Goal: Task Accomplishment & Management: Complete application form

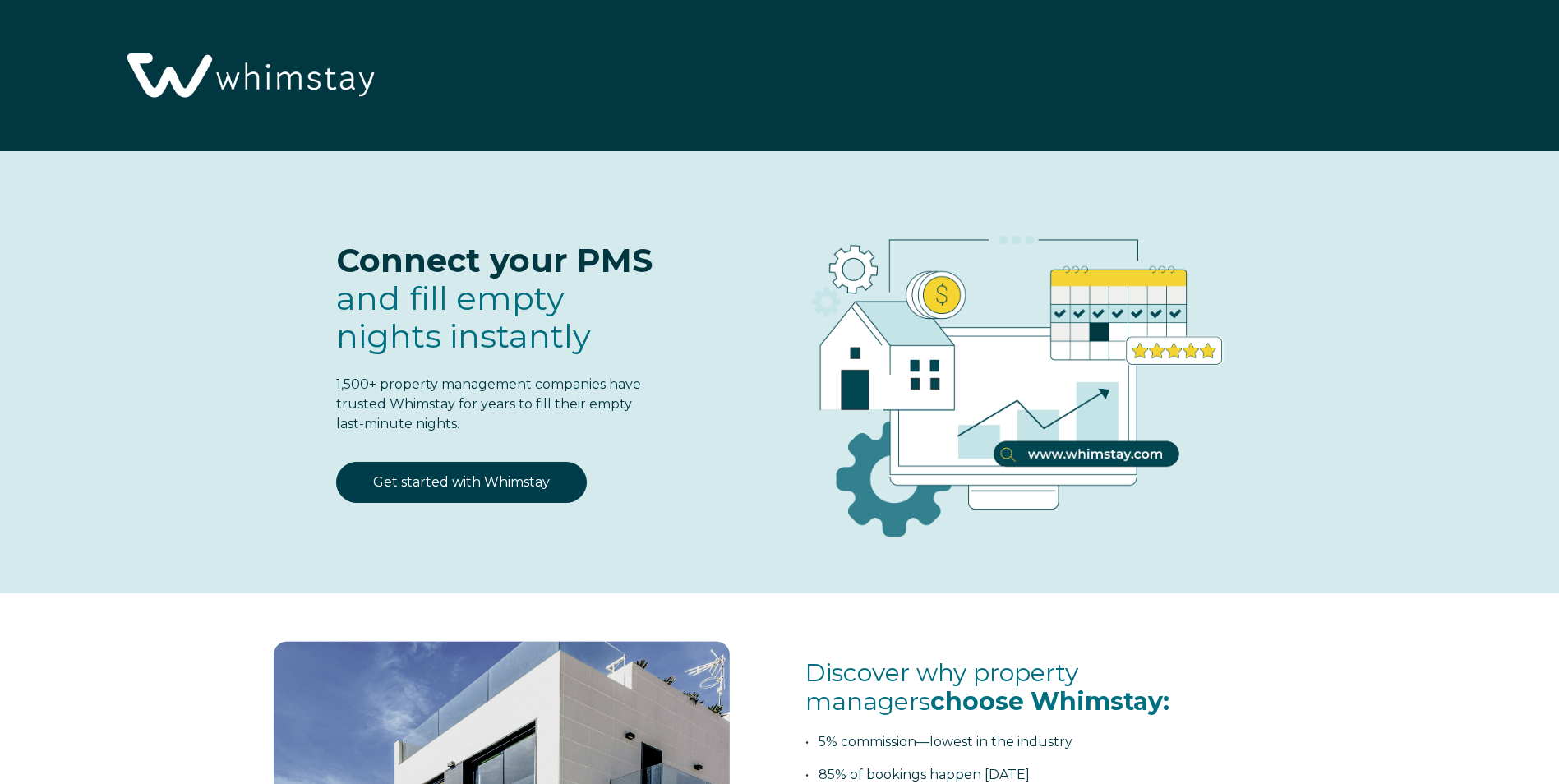
select select "US"
select select "Standard"
click at [454, 484] on link "Get started with Whimstay" at bounding box center [461, 483] width 251 height 41
select select "US"
select select "Standard"
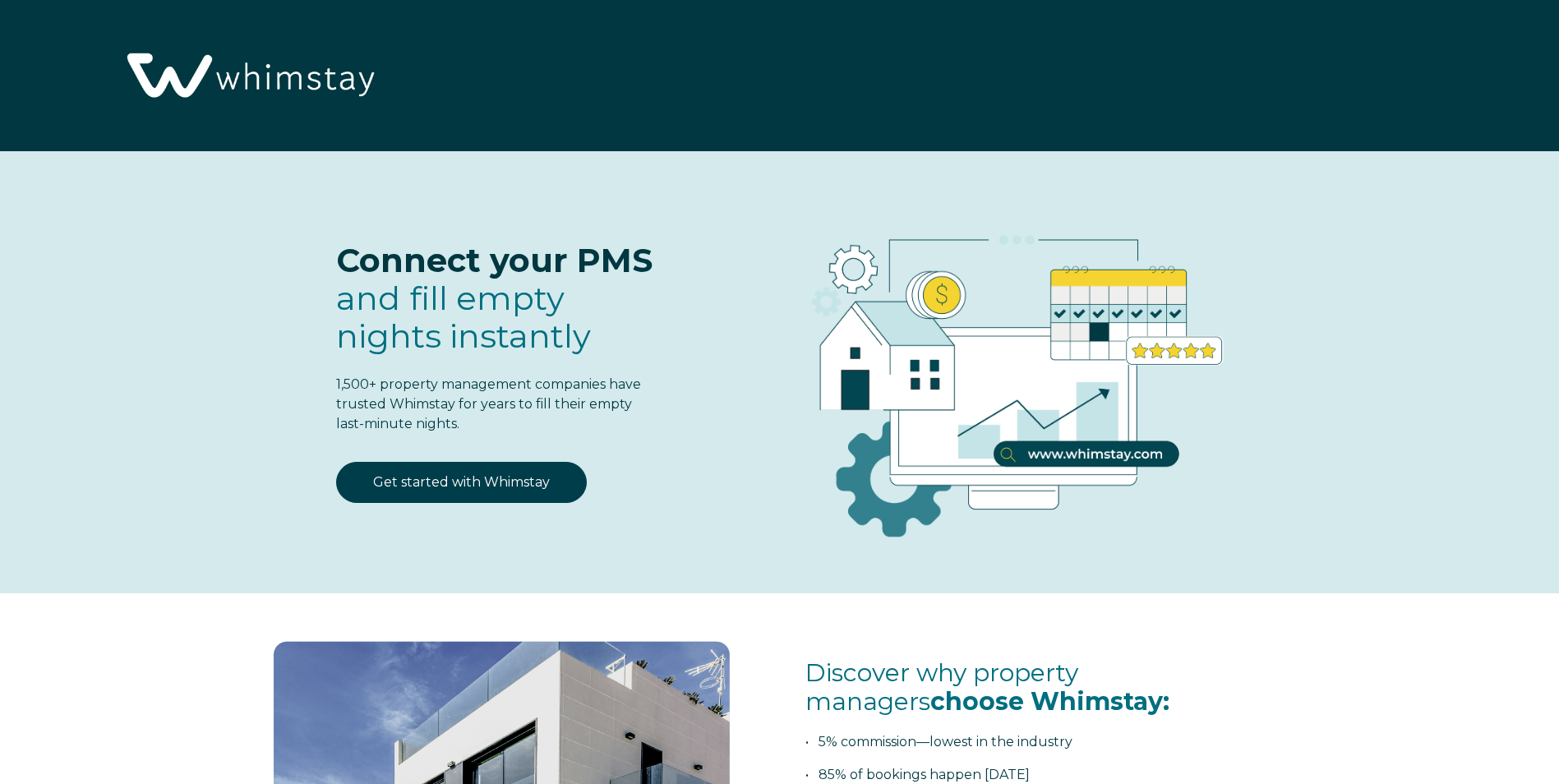
scroll to position [2148, 0]
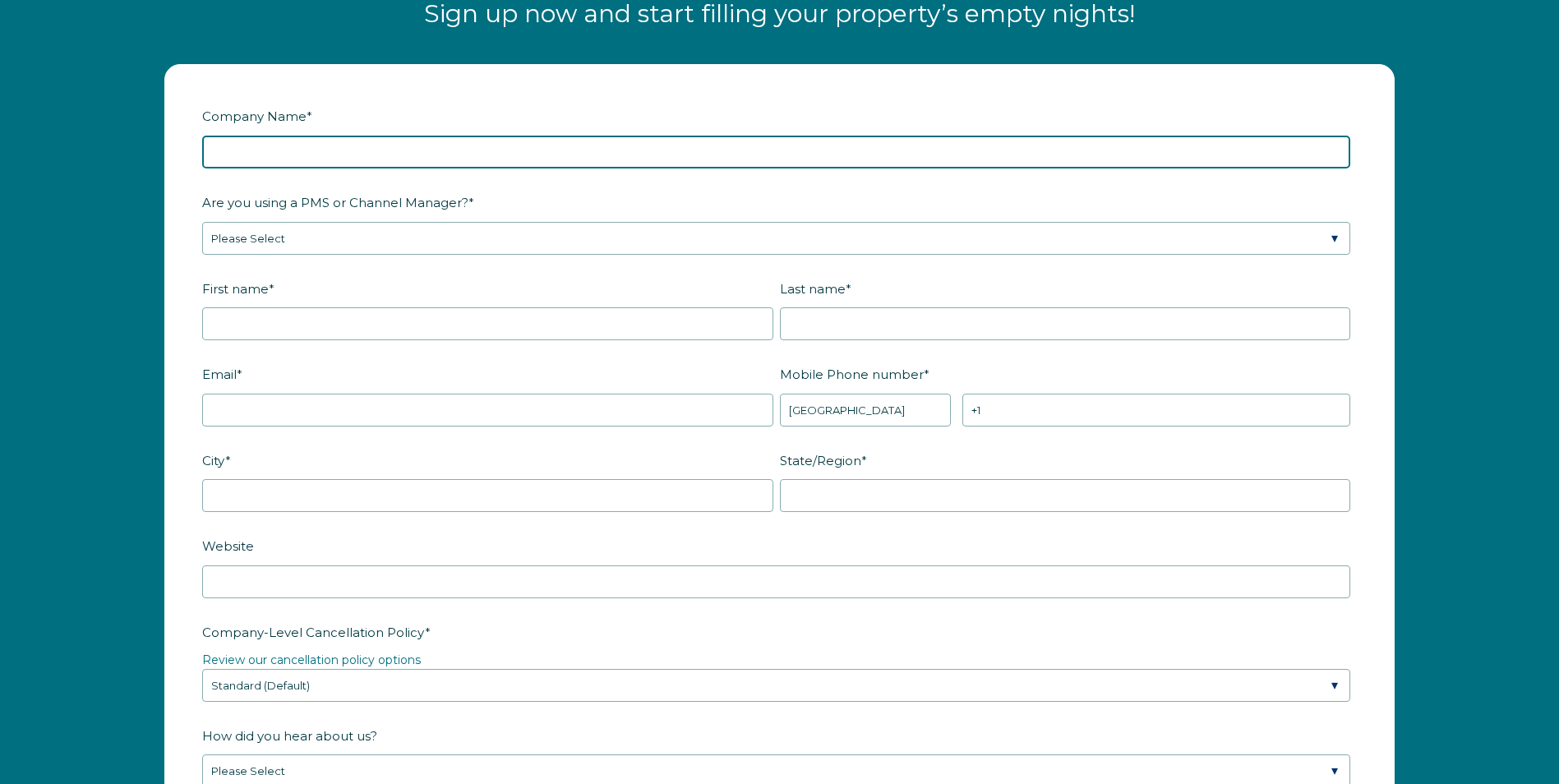
click at [288, 161] on input "Company Name *" at bounding box center [776, 152] width 1148 height 33
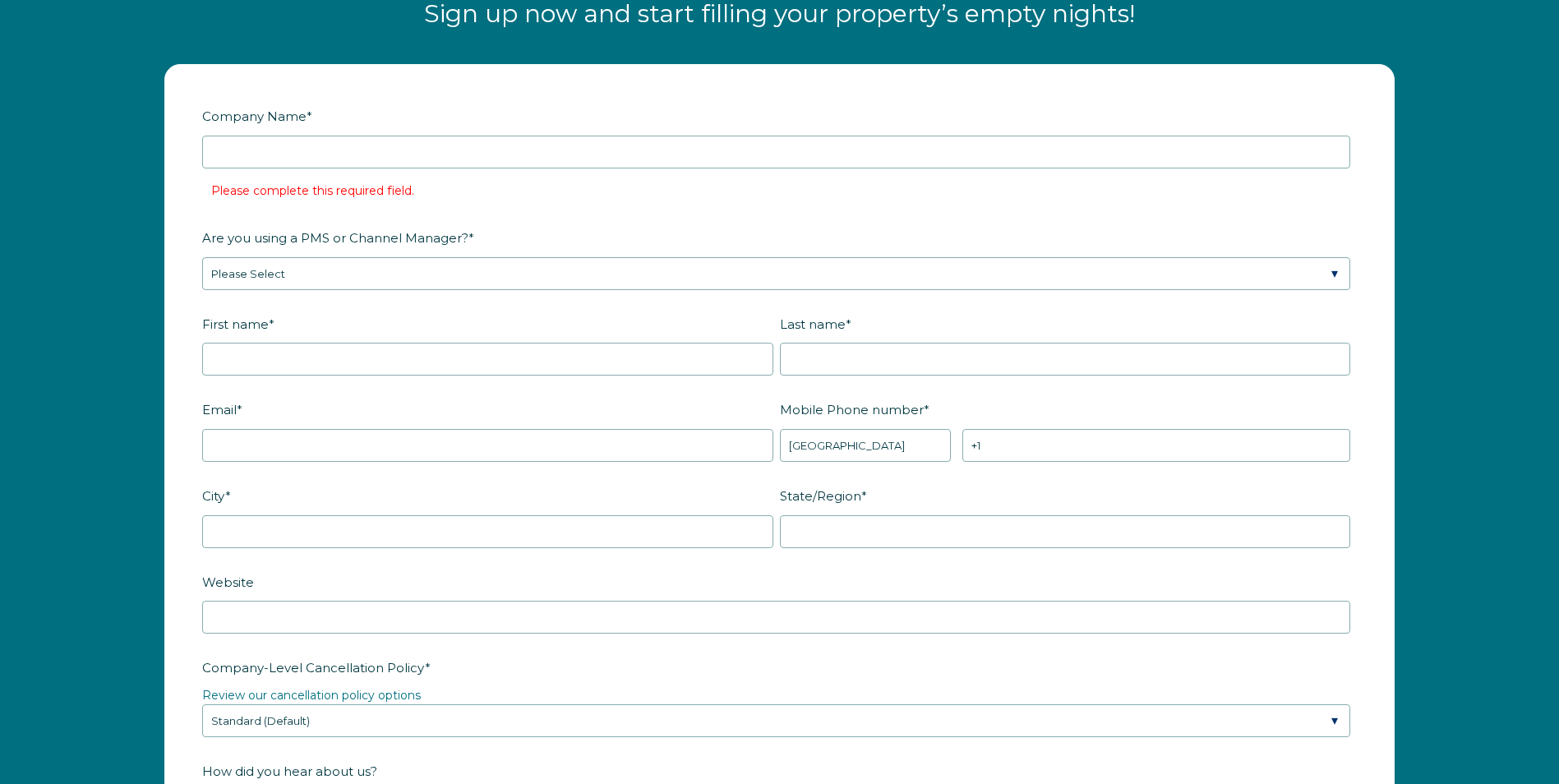
click at [411, 123] on label "Company Name *" at bounding box center [779, 116] width 1154 height 28
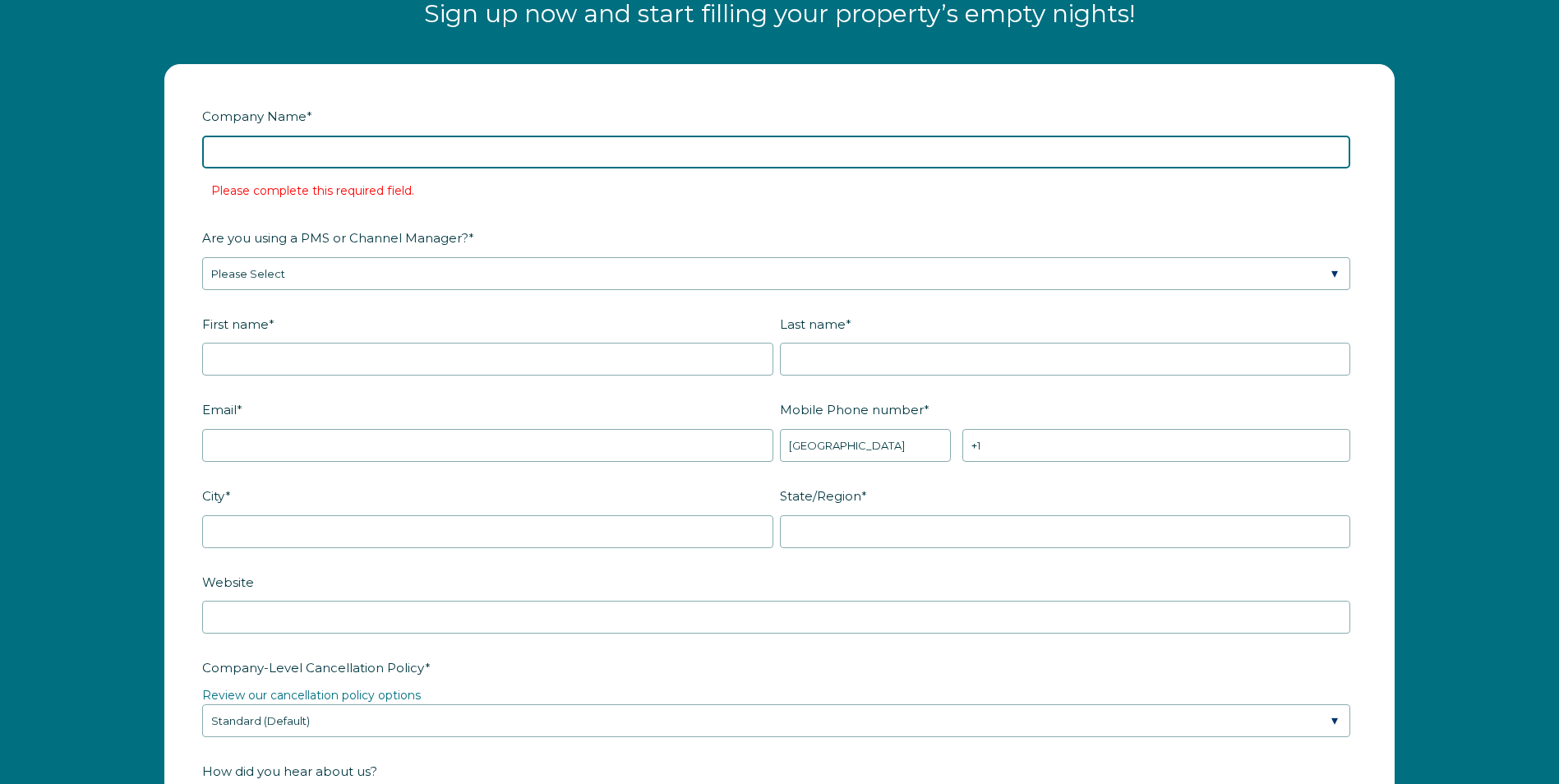
click at [411, 136] on input "Company Name *" at bounding box center [776, 152] width 1148 height 33
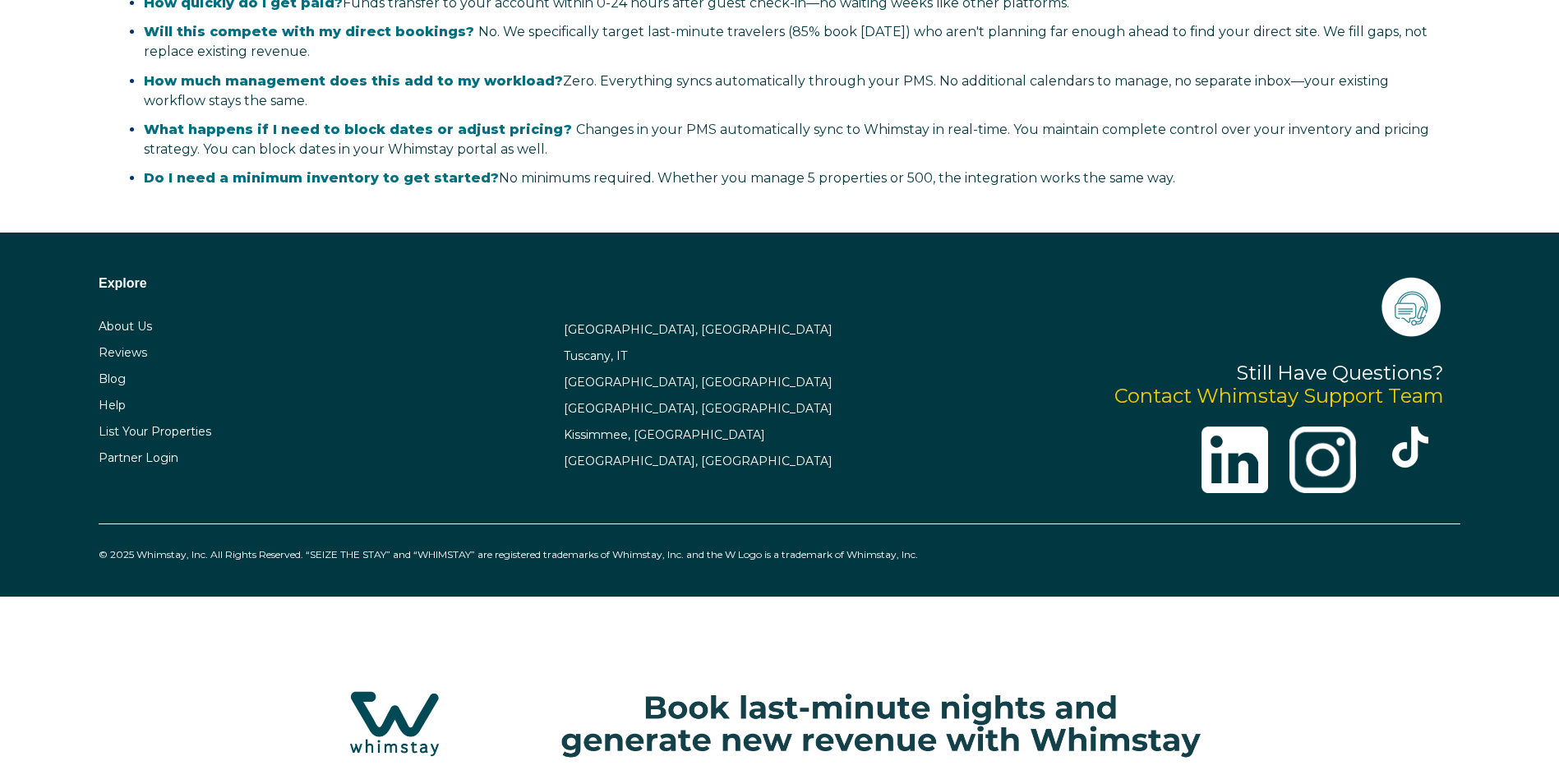
scroll to position [3856, 0]
